Goal: Task Accomplishment & Management: Manage account settings

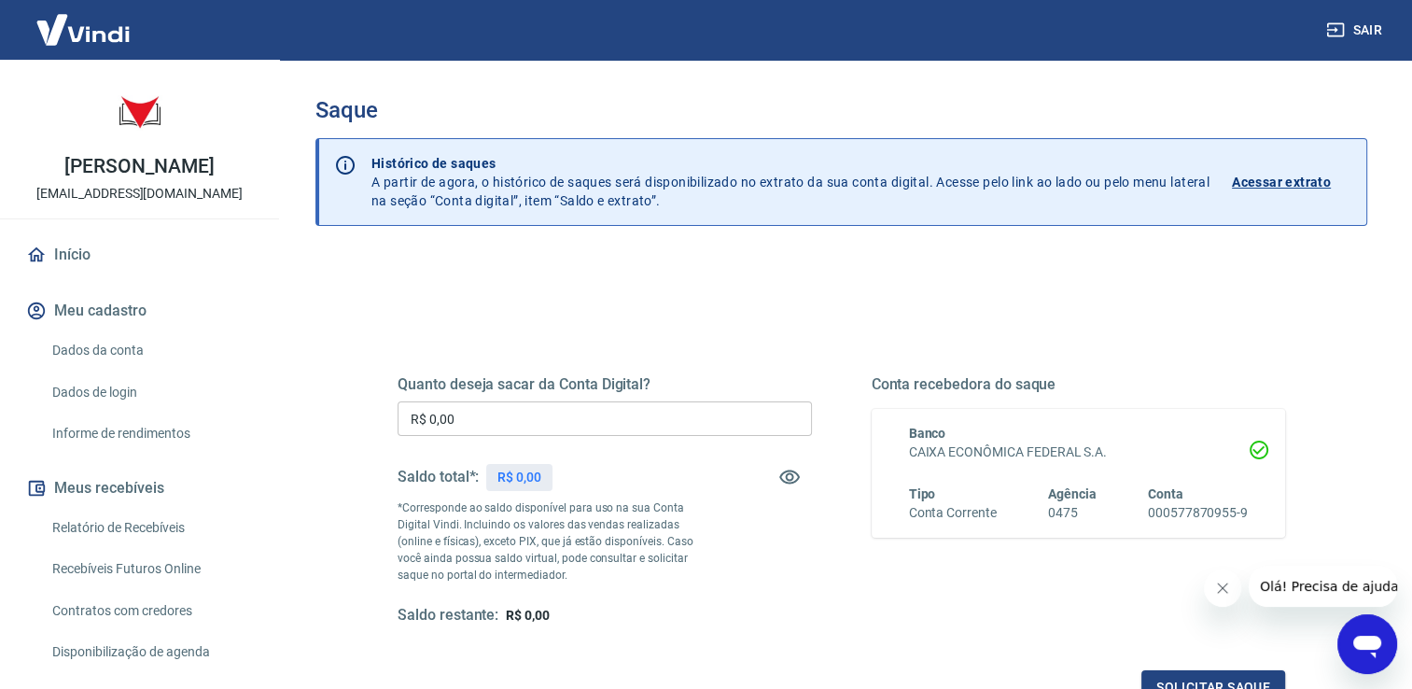
click at [509, 386] on h5 "Quanto deseja sacar da Conta Digital?" at bounding box center [605, 384] width 414 height 19
click at [503, 413] on input "R$ 0,00" at bounding box center [605, 418] width 414 height 35
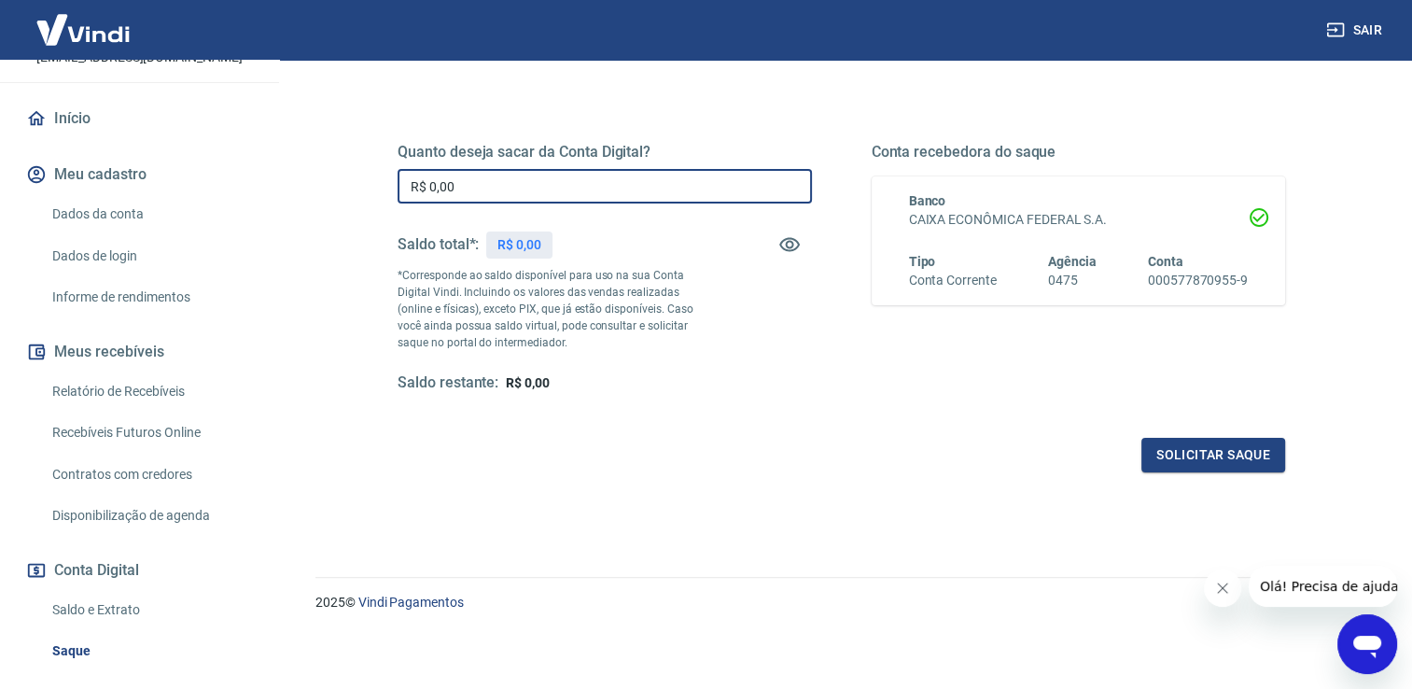
scroll to position [280, 0]
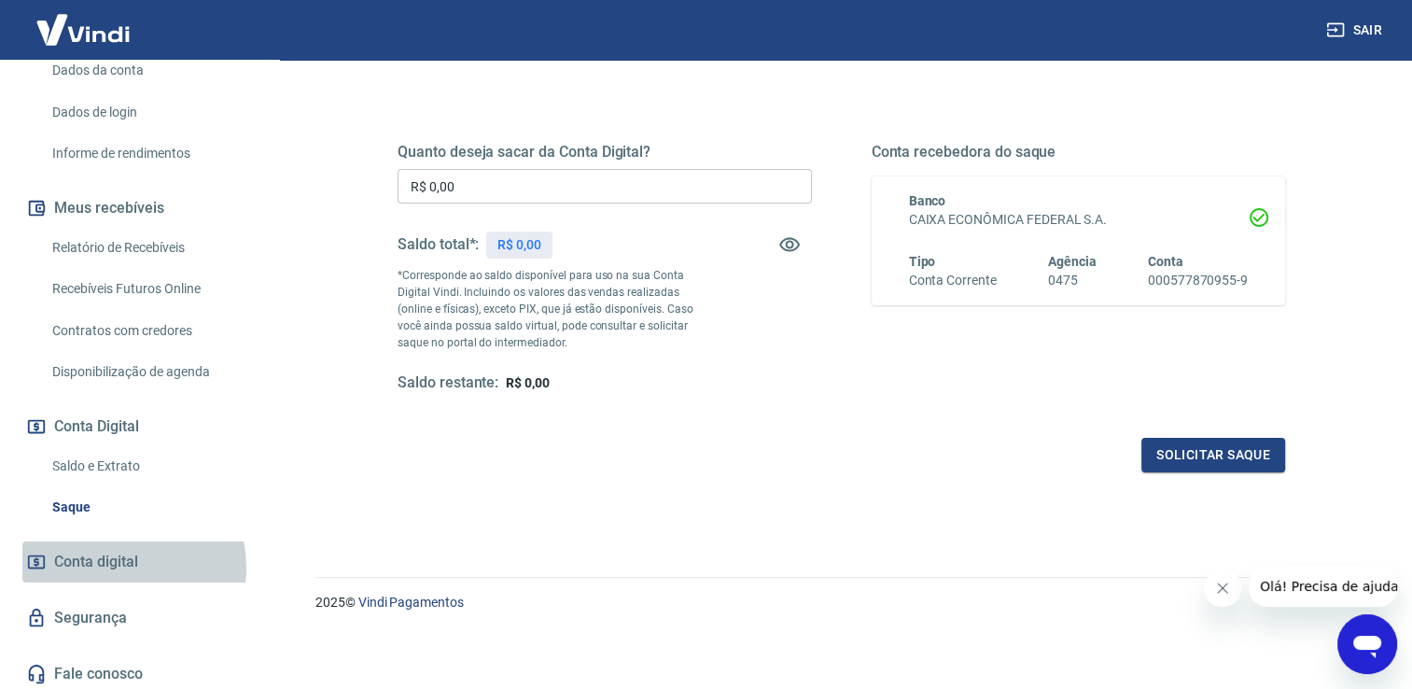
click at [116, 567] on span "Conta digital" at bounding box center [96, 562] width 84 height 26
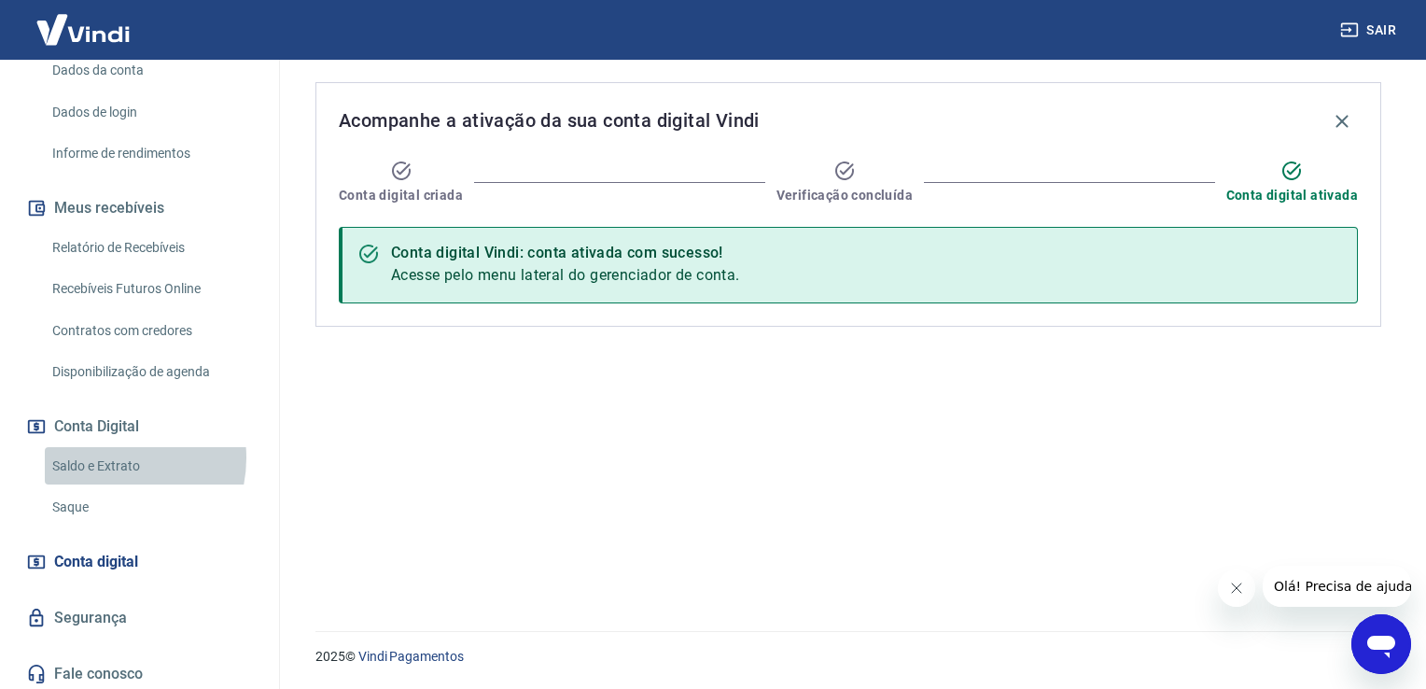
click at [112, 457] on link "Saldo e Extrato" at bounding box center [151, 466] width 212 height 38
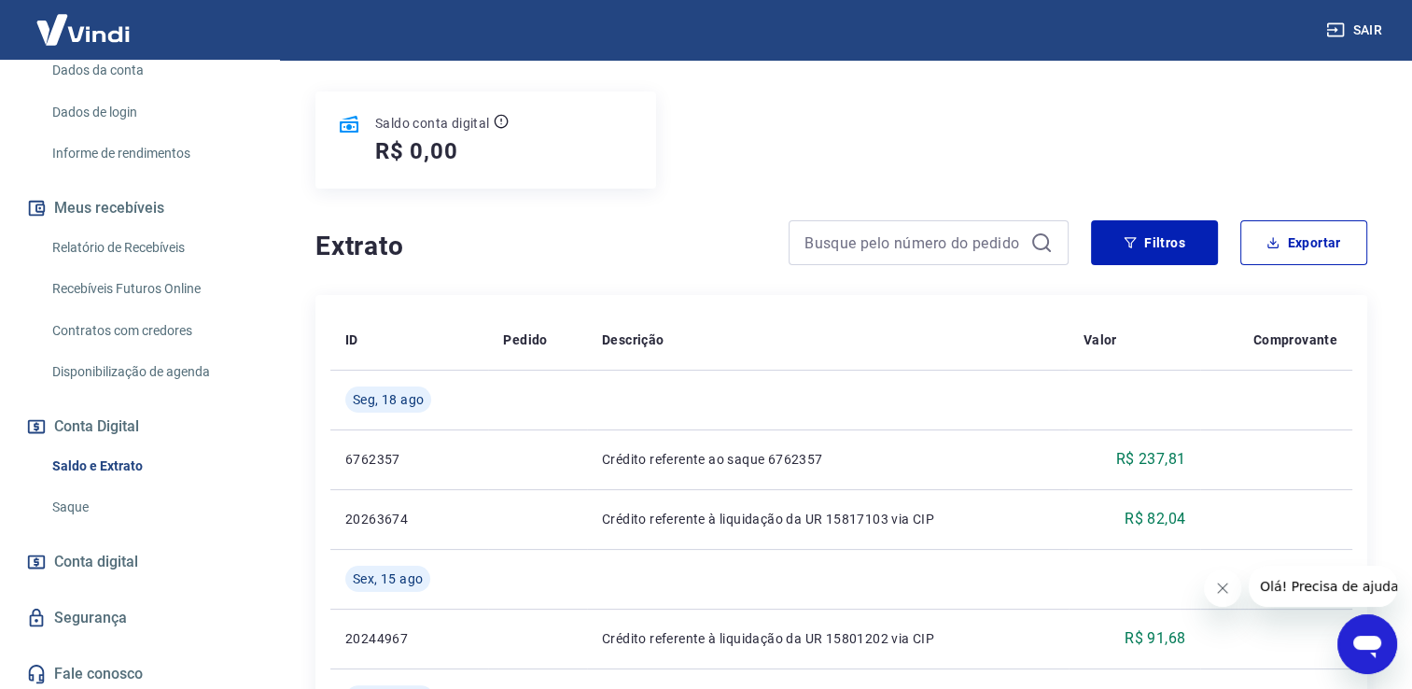
scroll to position [280, 0]
